Goal: Task Accomplishment & Management: Use online tool/utility

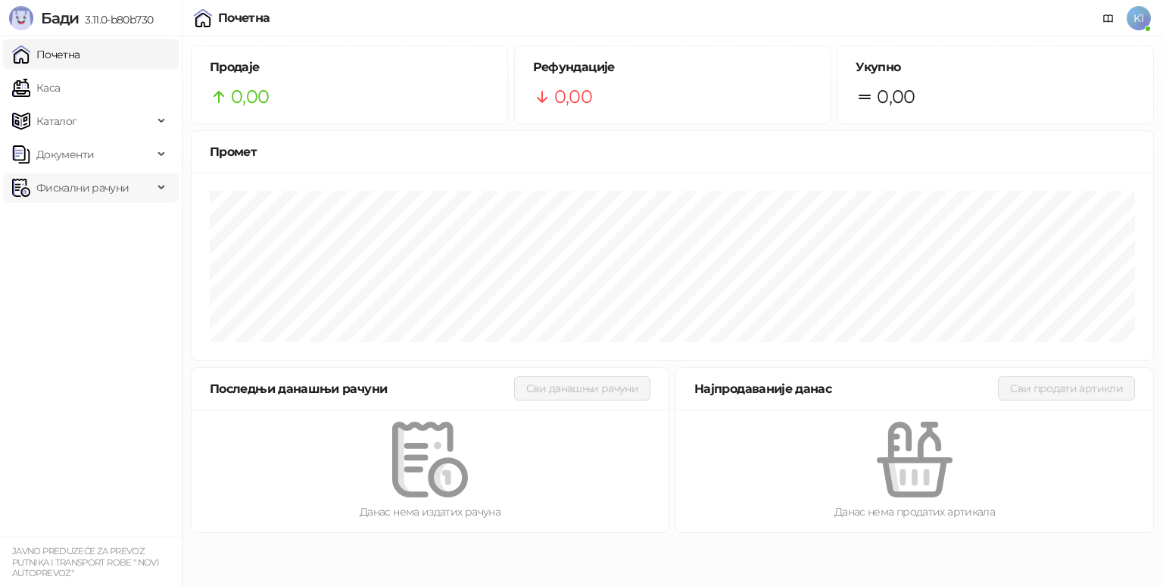
click at [37, 185] on span "Фискални рачуни" at bounding box center [82, 188] width 92 height 30
click at [82, 263] on link "По данима" at bounding box center [58, 254] width 80 height 30
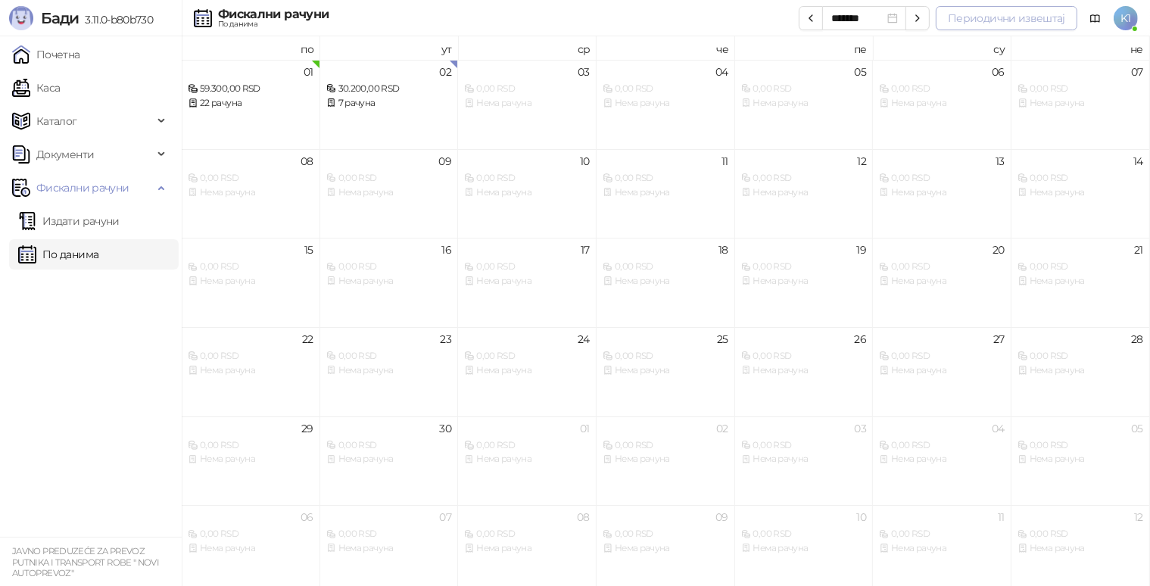
click at [982, 20] on button "Периодични извештај" at bounding box center [1006, 18] width 142 height 24
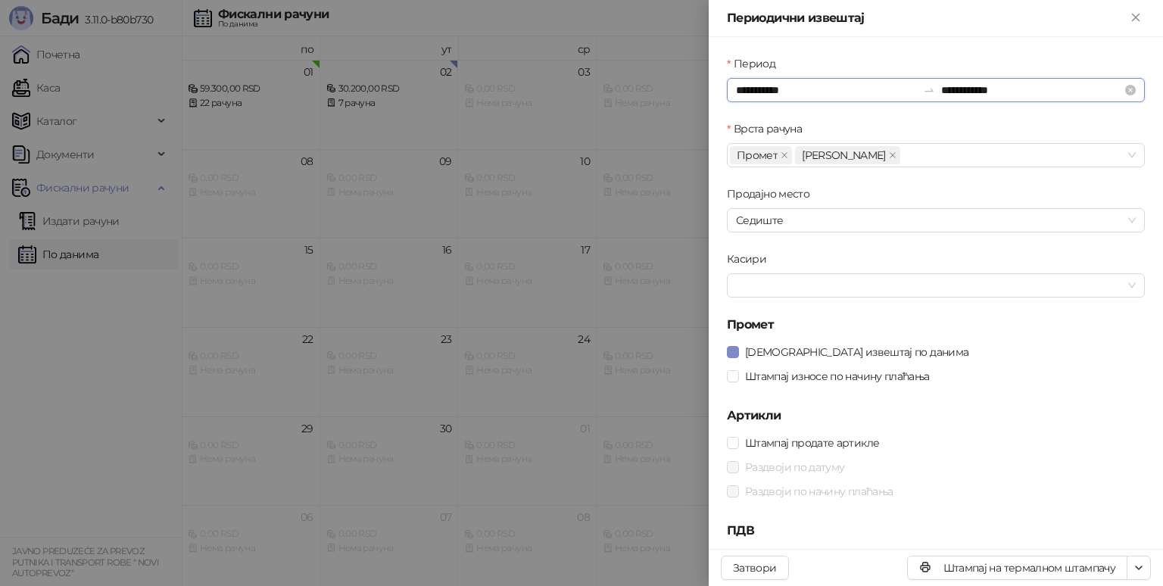
click at [842, 88] on input "**********" at bounding box center [826, 90] width 181 height 17
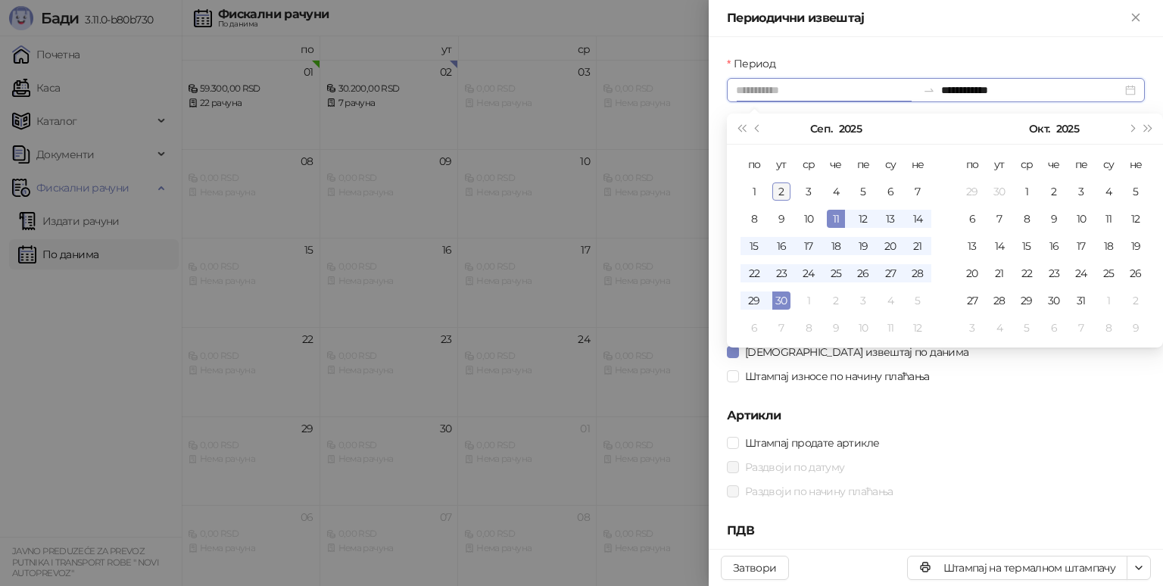
type input "**********"
click at [777, 186] on div "2" at bounding box center [781, 191] width 18 height 18
click at [1026, 91] on input "**********" at bounding box center [1031, 90] width 181 height 17
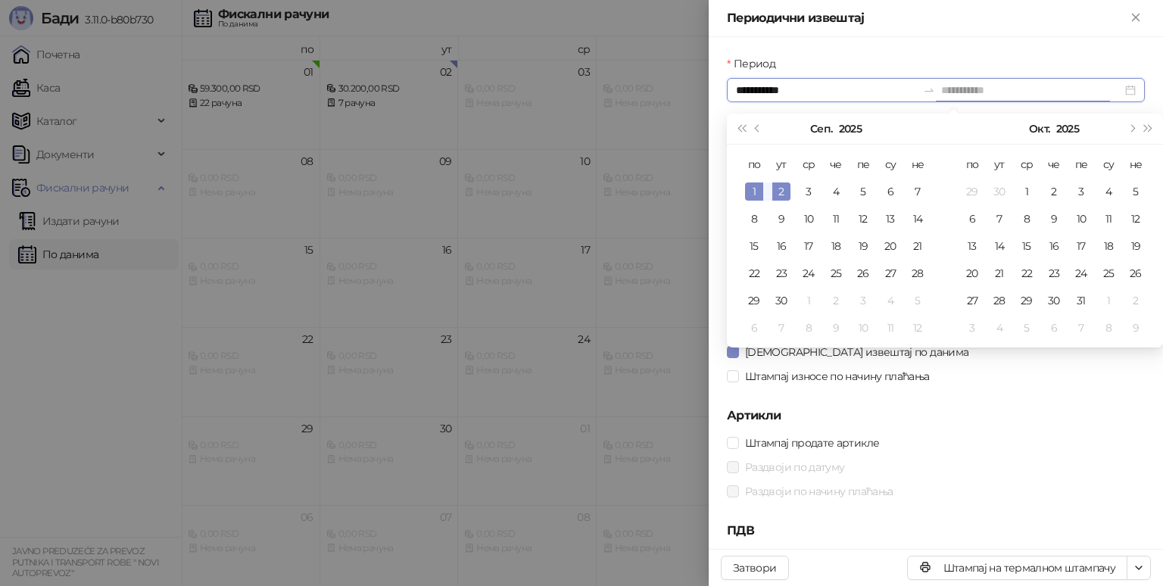
type input "**********"
click at [777, 188] on div "2" at bounding box center [781, 191] width 18 height 18
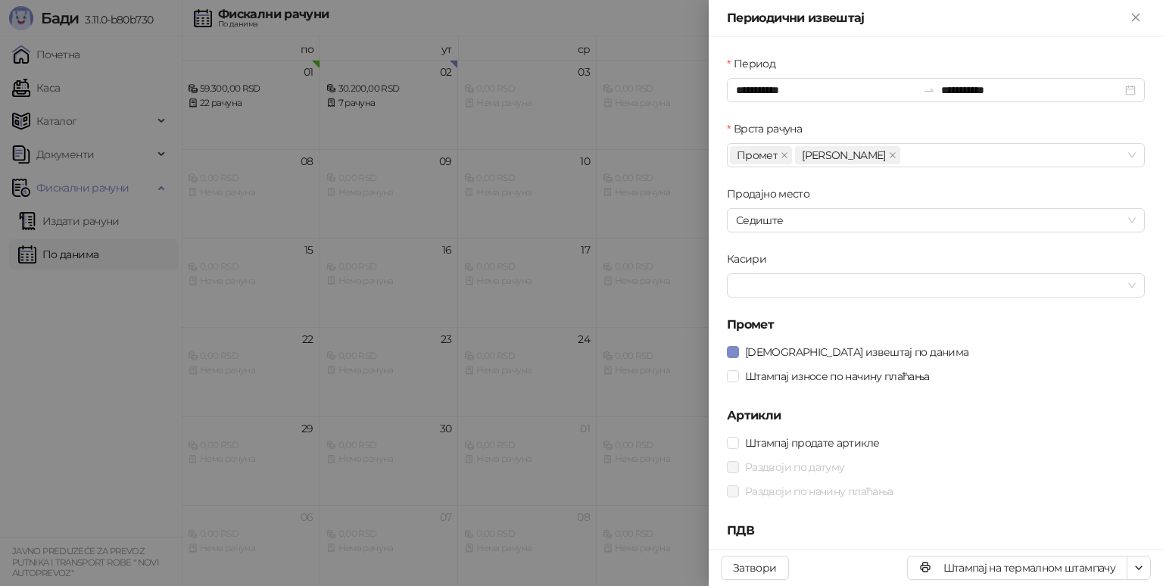
drag, startPoint x: 786, startPoint y: 374, endPoint x: 791, endPoint y: 391, distance: 17.5
click at [786, 374] on span "Штампај износе по начину плаћања" at bounding box center [837, 376] width 197 height 17
click at [792, 350] on span "[DEMOGRAPHIC_DATA] извештај по данима" at bounding box center [856, 352] width 235 height 17
click at [790, 374] on span "Штампај износе по начину плаћања" at bounding box center [837, 376] width 197 height 17
click at [805, 440] on span "Штампај продате артикле" at bounding box center [812, 442] width 146 height 17
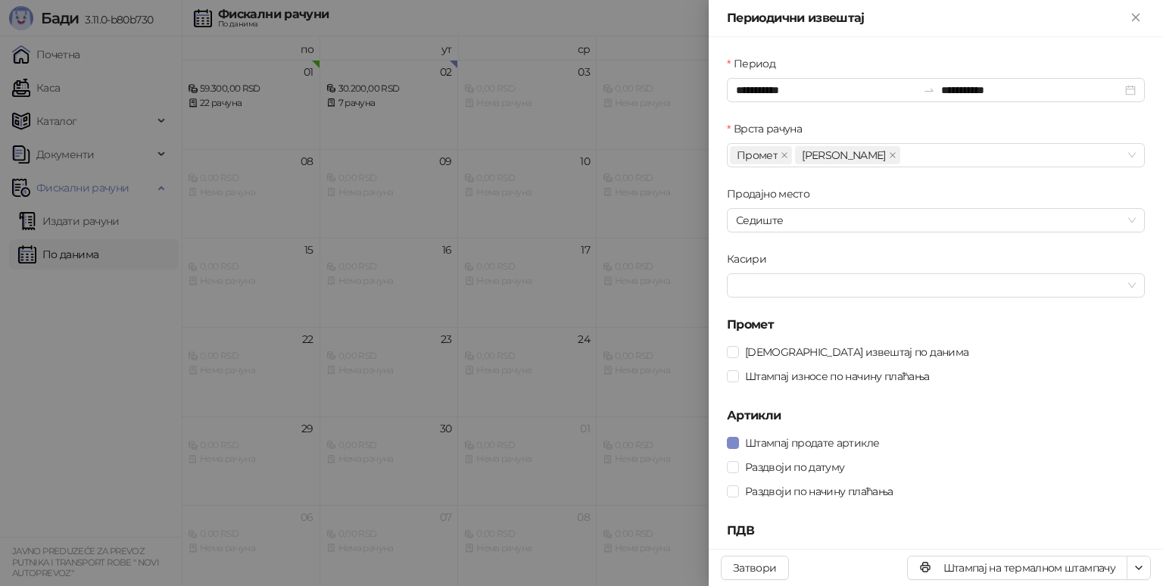
drag, startPoint x: 1044, startPoint y: 564, endPoint x: 1044, endPoint y: 554, distance: 9.9
click at [1043, 564] on button "Штампај на термалном штампачу" at bounding box center [1017, 568] width 220 height 24
click at [1015, 570] on button "Штампај на термалном штампачу" at bounding box center [1017, 568] width 220 height 24
click at [824, 372] on span "Штампај износе по начину плаћања" at bounding box center [837, 376] width 197 height 17
click at [802, 350] on span "[DEMOGRAPHIC_DATA] извештај по данима" at bounding box center [856, 352] width 235 height 17
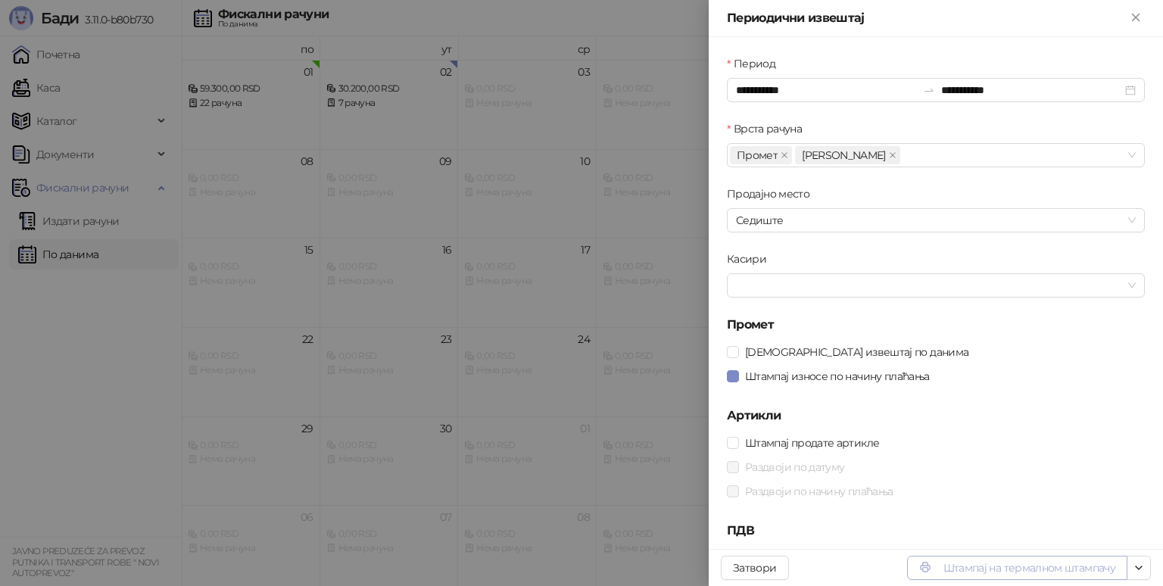
click at [945, 571] on button "Штампај на термалном штампачу" at bounding box center [1017, 568] width 220 height 24
click at [1135, 21] on icon "Close" at bounding box center [1135, 18] width 14 height 14
